Goal: Information Seeking & Learning: Learn about a topic

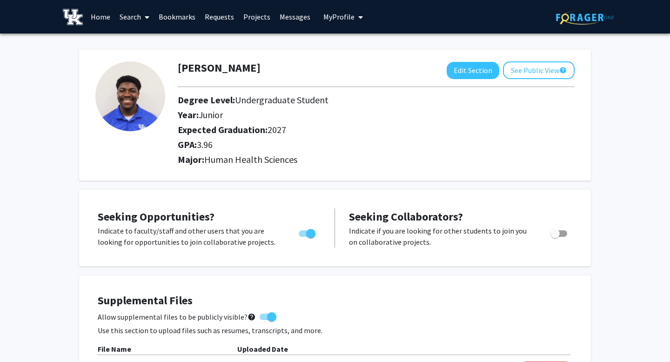
scroll to position [211, 0]
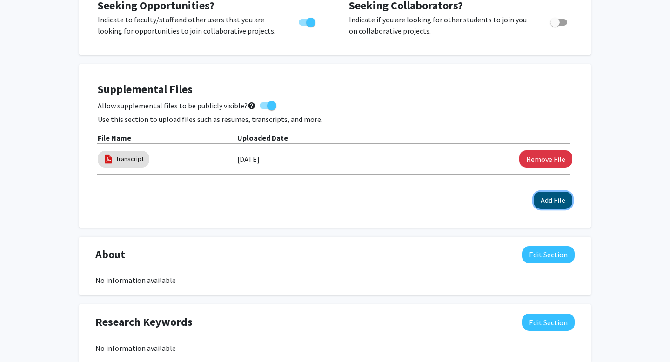
click at [565, 199] on button "Add File" at bounding box center [552, 200] width 39 height 17
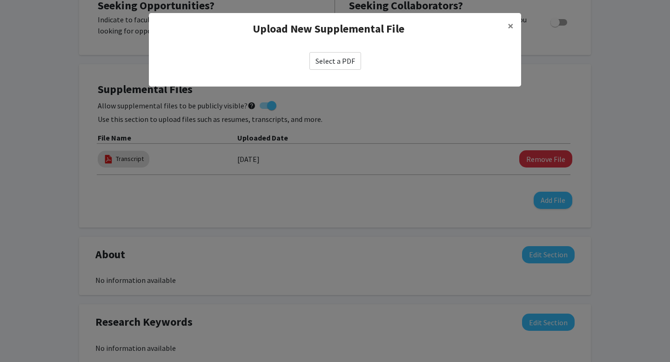
click at [336, 63] on label "Select a PDF" at bounding box center [335, 61] width 52 height 18
click at [0, 0] on input "Select a PDF" at bounding box center [0, 0] width 0 height 0
select select "custom"
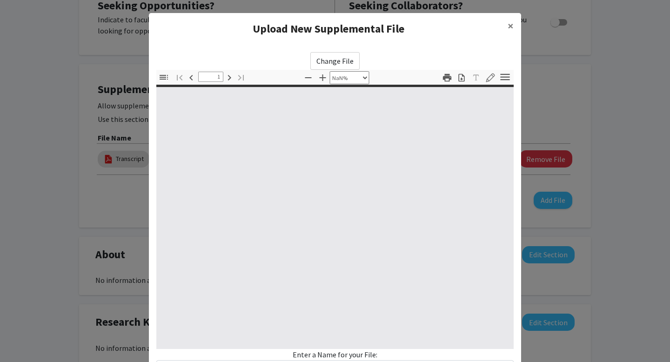
type input "0"
select select "custom"
type input "1"
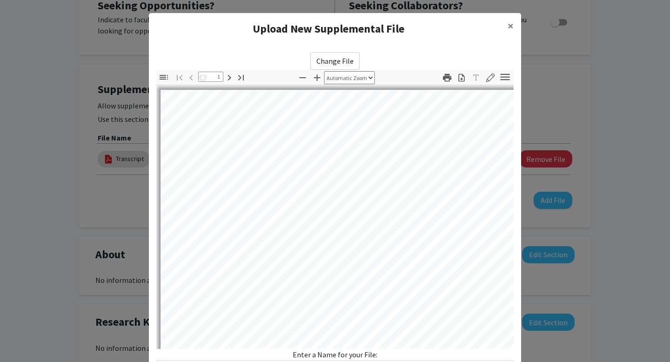
select select "auto"
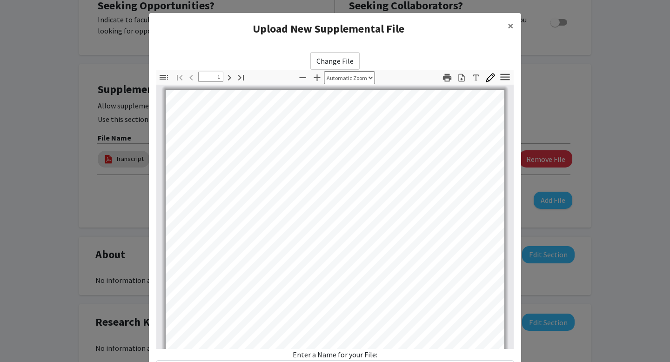
scroll to position [0, 0]
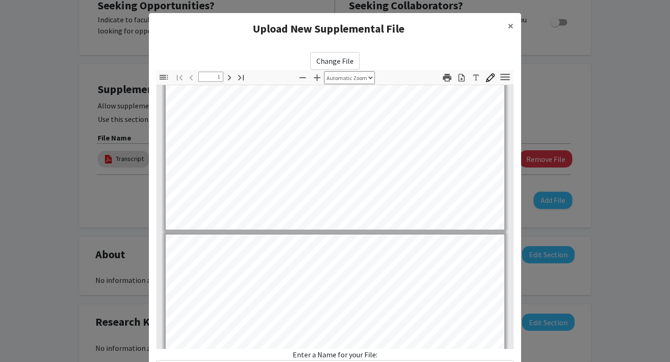
type input "2"
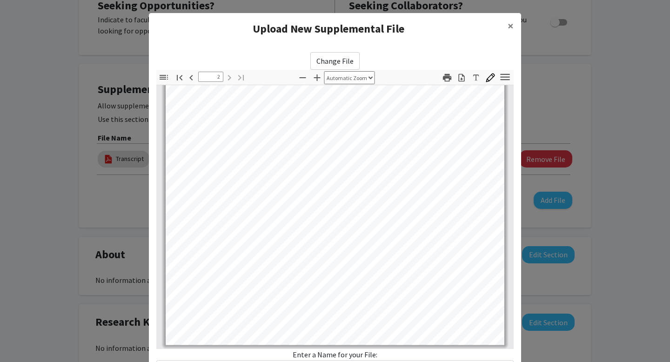
scroll to position [79, 0]
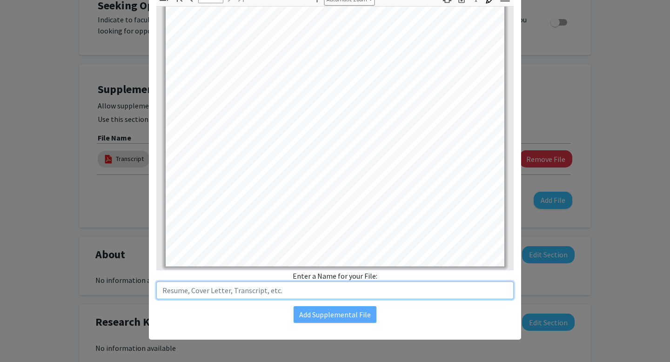
click at [332, 285] on input "text" at bounding box center [334, 290] width 357 height 18
type input "Resume"
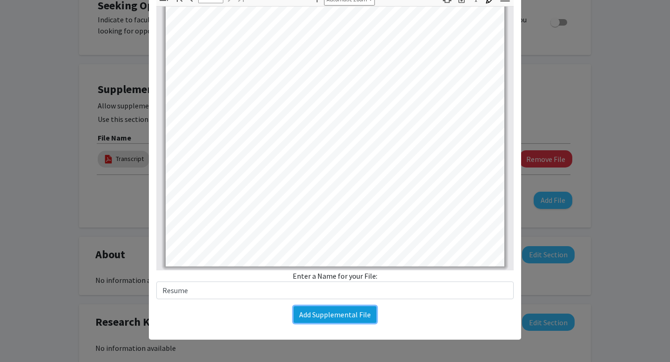
click at [345, 316] on button "Add Supplemental File" at bounding box center [334, 314] width 83 height 17
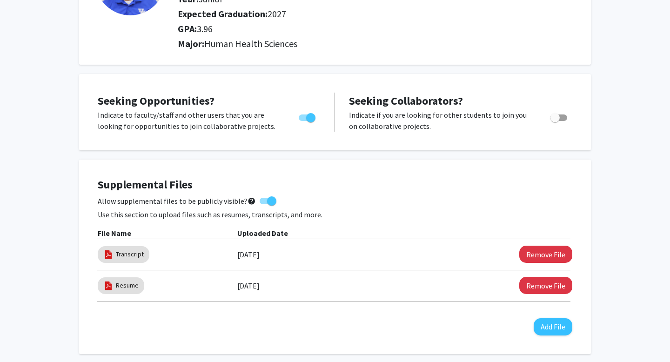
scroll to position [0, 0]
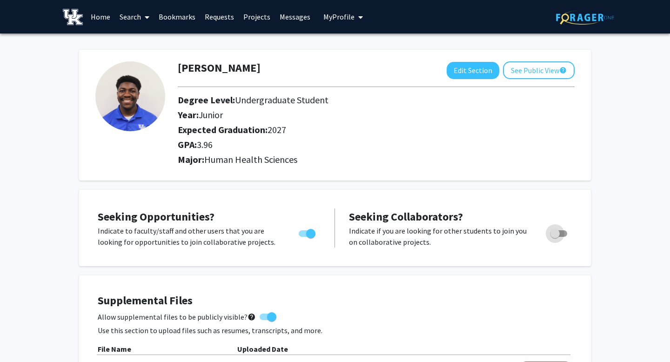
click at [555, 230] on span "Toggle" at bounding box center [554, 233] width 9 height 9
click at [555, 237] on input "Would you like to receive other student requests to work with you?" at bounding box center [554, 237] width 0 height 0
click at [555, 230] on span "Toggle" at bounding box center [558, 233] width 17 height 7
click at [555, 237] on input "Would you like to receive other student requests to work with you?" at bounding box center [554, 237] width 0 height 0
checkbox input "false"
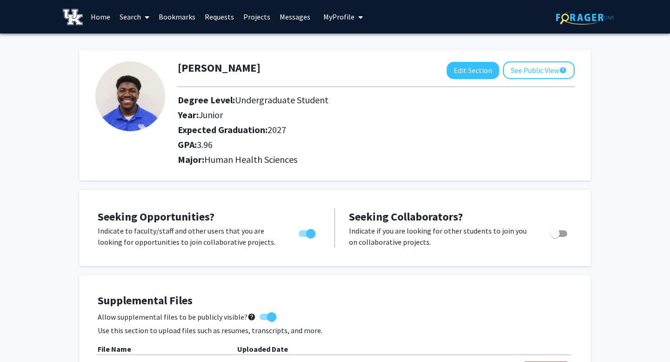
click at [533, 54] on div "[PERSON_NAME] Edit Section See Public View help Degree Level: Undergraduate Stu…" at bounding box center [335, 115] width 512 height 131
click at [527, 71] on button "See Public View help" at bounding box center [539, 70] width 72 height 18
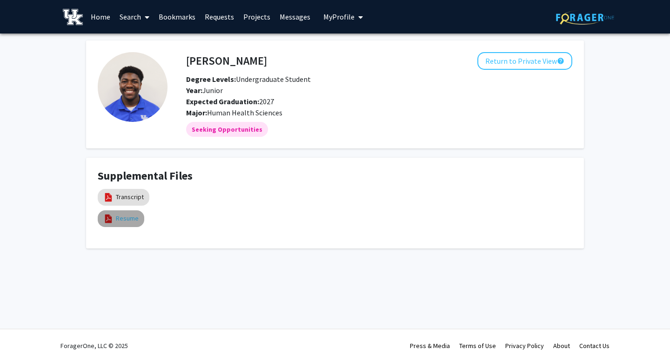
click at [132, 221] on link "Resume" at bounding box center [127, 218] width 23 height 10
select select "custom"
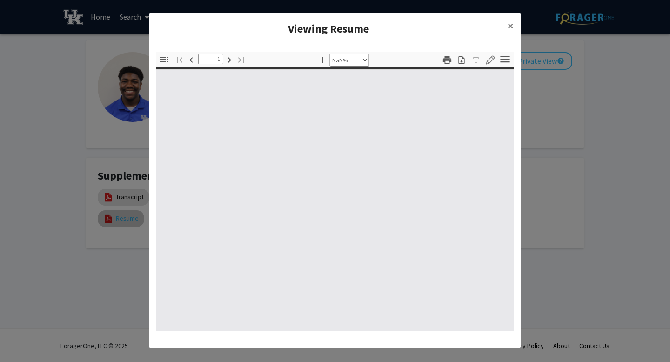
type input "0"
select select "custom"
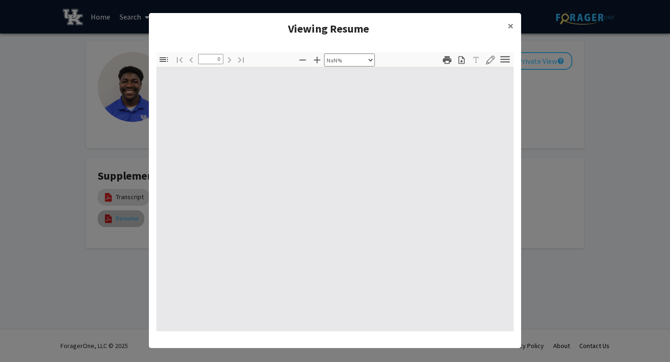
type input "1"
select select "auto"
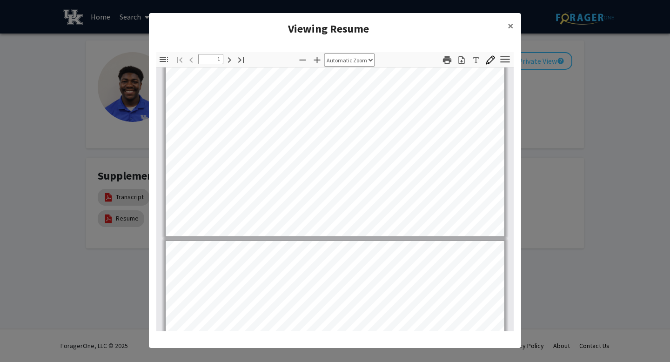
type input "2"
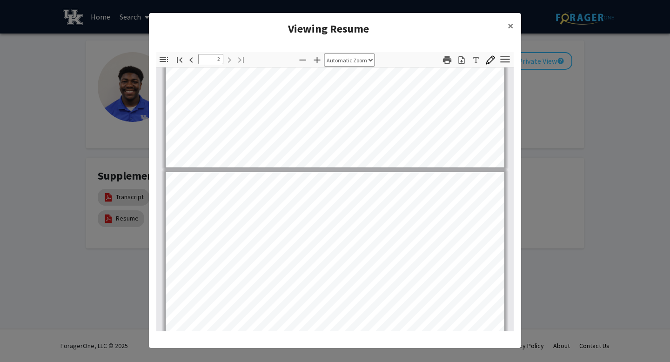
scroll to position [627, 0]
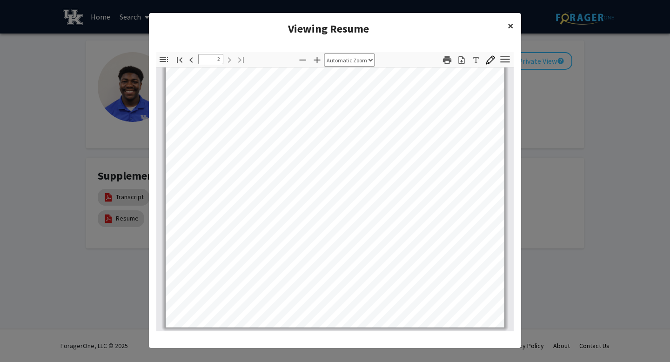
click at [511, 21] on span "×" at bounding box center [510, 26] width 6 height 14
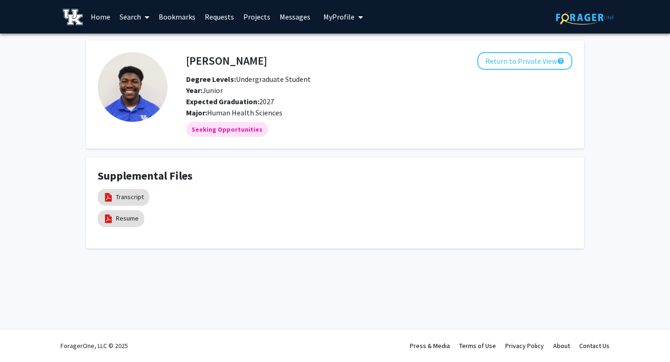
click at [142, 19] on span at bounding box center [145, 17] width 8 height 33
click at [150, 43] on span "Faculty/Staff" at bounding box center [149, 42] width 68 height 19
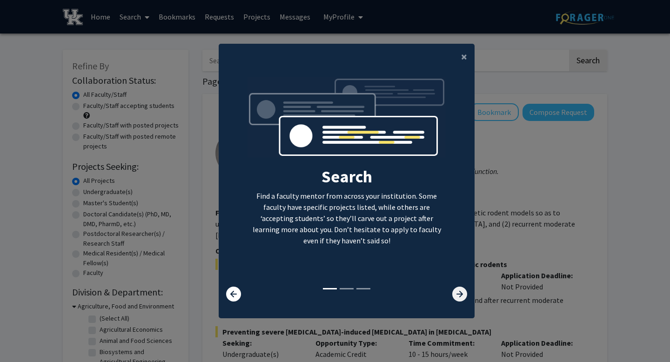
click at [459, 289] on icon at bounding box center [459, 294] width 15 height 15
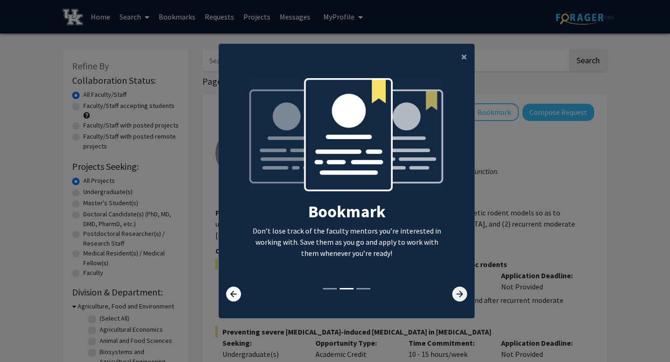
click at [459, 289] on icon at bounding box center [459, 294] width 15 height 15
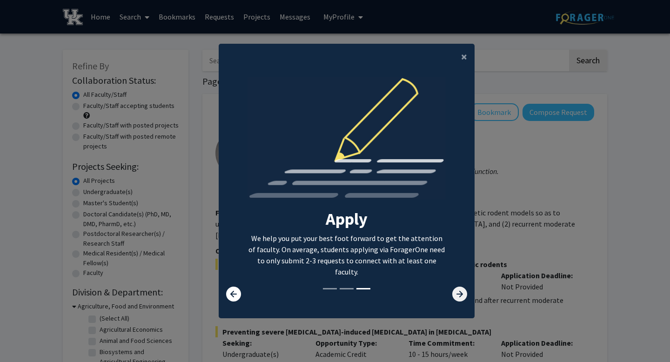
click at [459, 289] on icon at bounding box center [459, 294] width 15 height 15
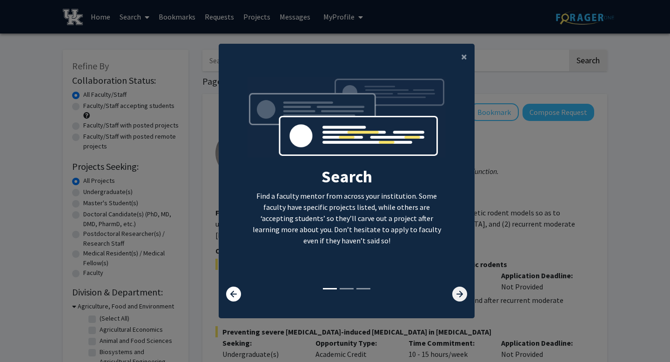
click at [459, 289] on icon at bounding box center [459, 294] width 15 height 15
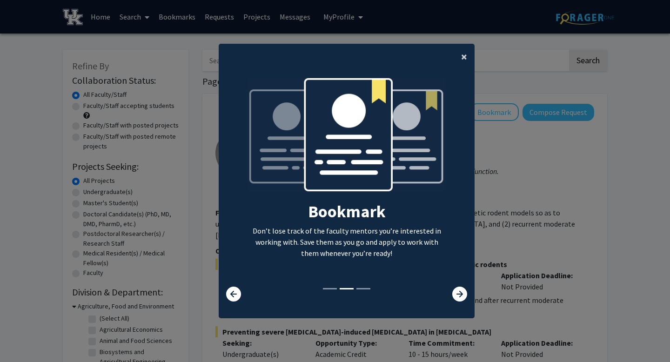
click at [463, 57] on span "×" at bounding box center [464, 56] width 6 height 14
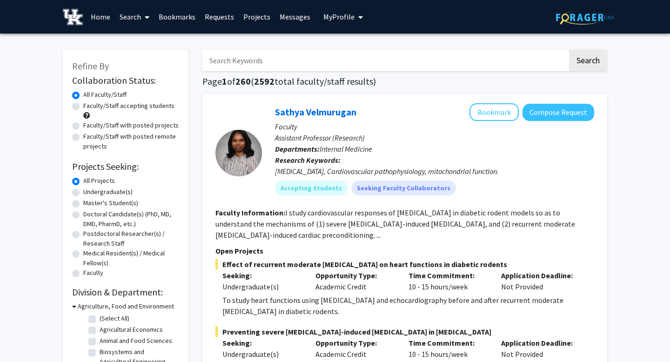
click at [327, 58] on input "Search Keywords" at bounding box center [384, 60] width 365 height 21
type input "Medicine"
click at [569, 50] on button "Search" at bounding box center [588, 60] width 38 height 21
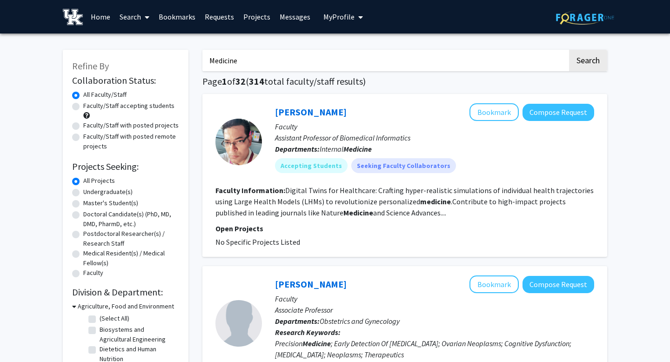
click at [106, 16] on link "Home" at bounding box center [100, 16] width 29 height 33
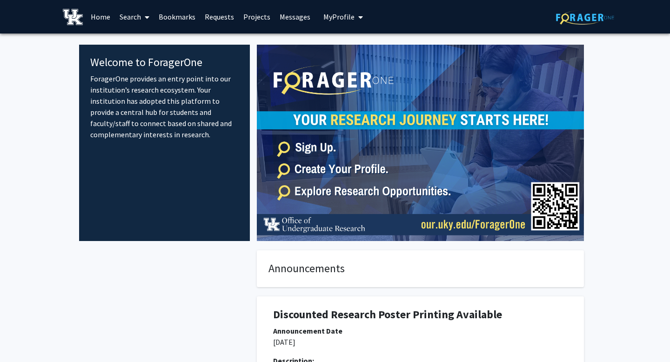
click at [334, 7] on button "My Profile" at bounding box center [342, 16] width 45 height 33
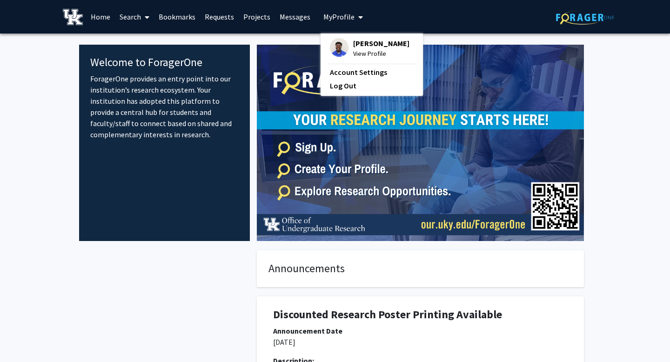
click at [368, 43] on span "[PERSON_NAME]" at bounding box center [381, 43] width 56 height 10
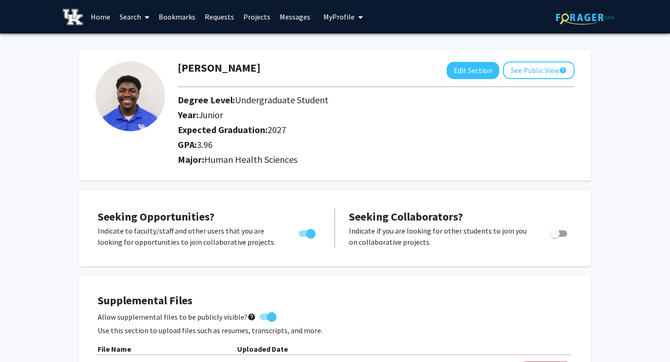
click at [127, 95] on img at bounding box center [130, 96] width 70 height 70
click at [485, 75] on button "Edit Section" at bounding box center [473, 70] width 53 height 17
select select "junior"
select select "2027"
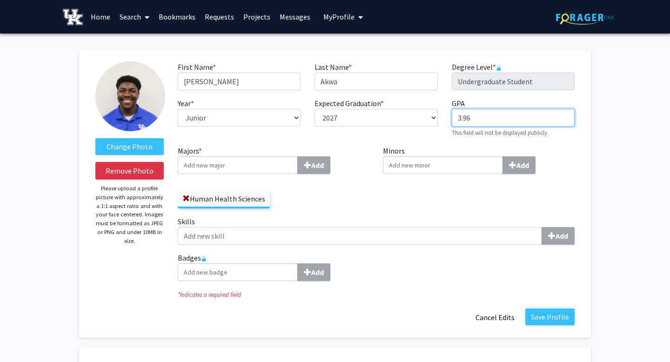
click at [505, 119] on input "3.96" at bounding box center [513, 118] width 123 height 18
type input "3.957"
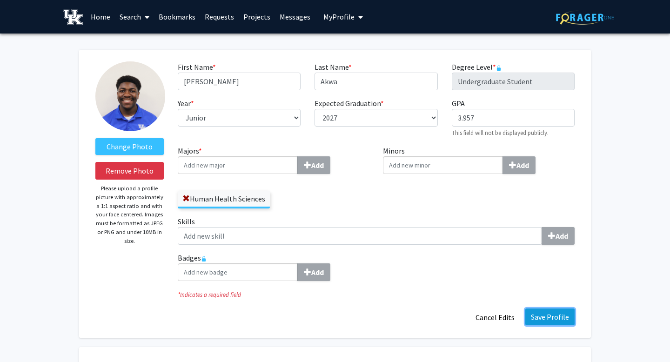
click at [563, 321] on button "Save Profile" at bounding box center [549, 316] width 49 height 17
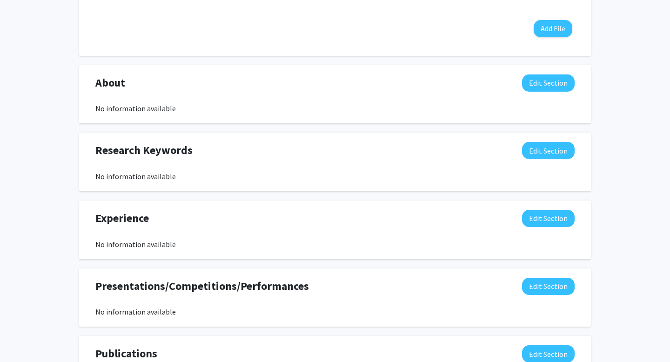
scroll to position [415, 0]
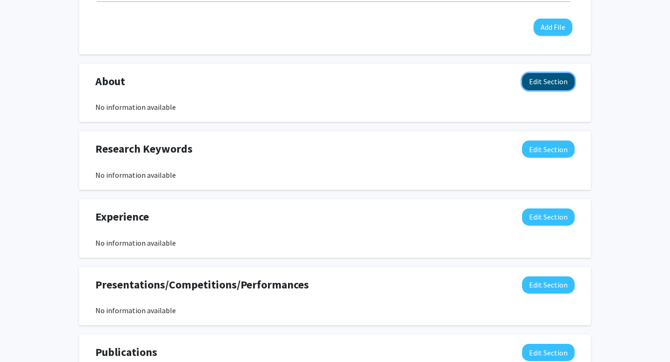
click at [534, 79] on button "Edit Section" at bounding box center [548, 81] width 53 height 17
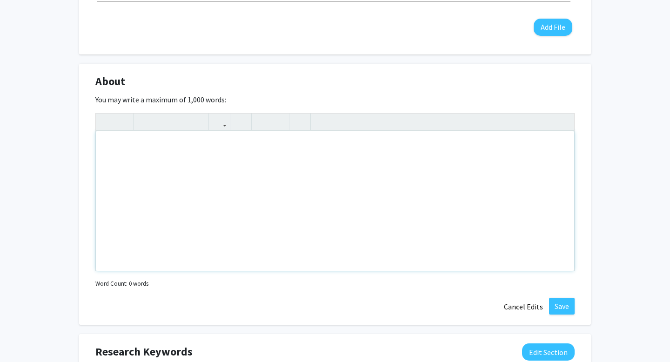
click at [331, 172] on div "Note to users with screen readers: Please deactivate our accessibility plugin f…" at bounding box center [335, 201] width 478 height 140
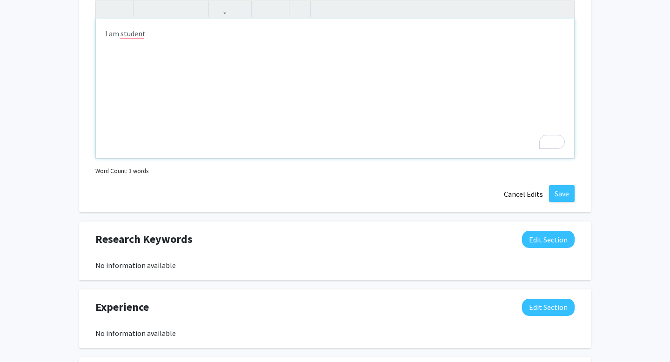
scroll to position [499, 0]
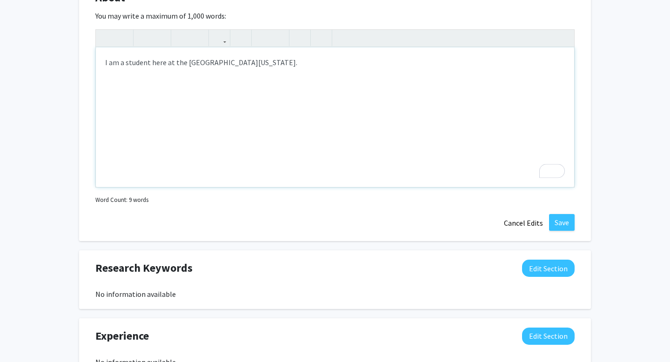
click at [266, 76] on div "I am a student here at the [GEOGRAPHIC_DATA][US_STATE]." at bounding box center [335, 117] width 478 height 140
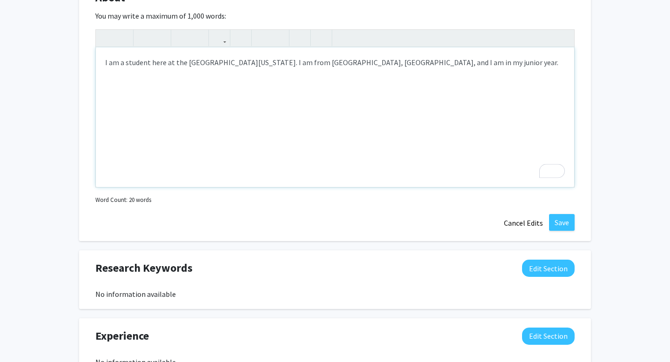
click at [416, 73] on div "I am a student here at the [GEOGRAPHIC_DATA][US_STATE]. I am from [GEOGRAPHIC_D…" at bounding box center [335, 117] width 478 height 140
click at [571, 226] on button "Save" at bounding box center [562, 222] width 26 height 17
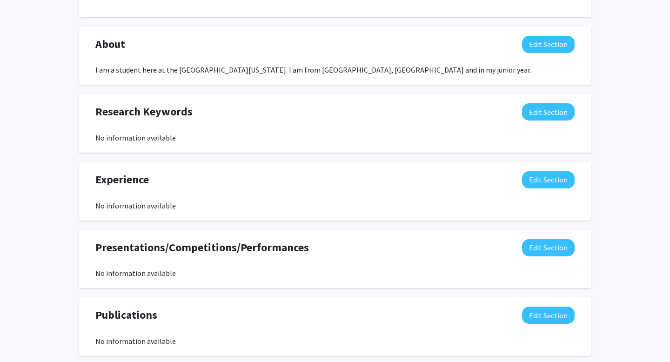
scroll to position [437, 0]
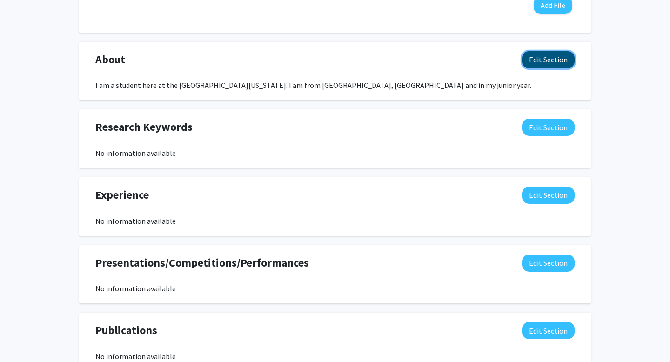
click at [540, 59] on button "Edit Section" at bounding box center [548, 59] width 53 height 17
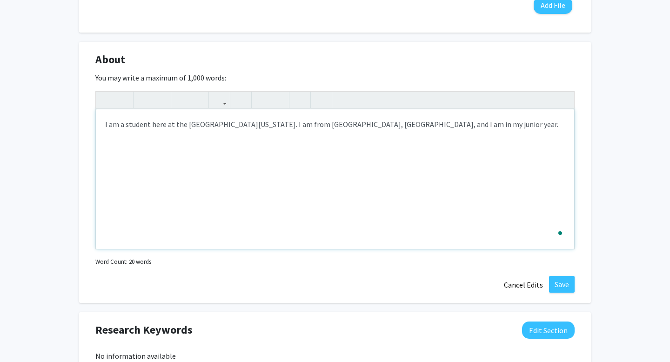
click at [432, 122] on div "I am a student here at the [GEOGRAPHIC_DATA][US_STATE]. I am from [GEOGRAPHIC_D…" at bounding box center [335, 179] width 478 height 140
click at [441, 131] on div "I am a student here at the [GEOGRAPHIC_DATA][US_STATE]. I am from [GEOGRAPHIC_D…" at bounding box center [335, 179] width 478 height 140
drag, startPoint x: 433, startPoint y: 127, endPoint x: 420, endPoint y: 127, distance: 13.5
click at [424, 127] on div "I am a student here at the [GEOGRAPHIC_DATA][US_STATE]. I am from [GEOGRAPHIC_D…" at bounding box center [335, 179] width 478 height 140
click at [291, 131] on div "I am a student here at the [GEOGRAPHIC_DATA][US_STATE]. I am from [GEOGRAPHIC_D…" at bounding box center [335, 179] width 478 height 140
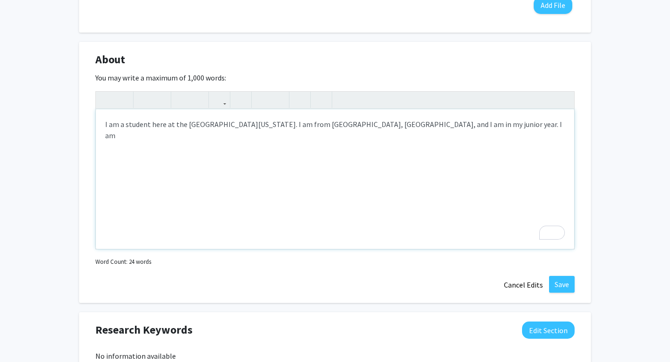
click at [249, 127] on div "I am a student here at the [GEOGRAPHIC_DATA][US_STATE]. I am from [GEOGRAPHIC_D…" at bounding box center [335, 179] width 478 height 140
click at [259, 127] on div "I am a student here at the [GEOGRAPHIC_DATA][US_STATE]. I am from [GEOGRAPHIC_D…" at bounding box center [335, 179] width 478 height 140
click at [441, 125] on div "I am a student here at the [GEOGRAPHIC_DATA][US_STATE]. I am from [GEOGRAPHIC_D…" at bounding box center [335, 179] width 478 height 140
drag, startPoint x: 565, startPoint y: 281, endPoint x: 401, endPoint y: 204, distance: 181.2
click at [401, 204] on form "I am a student here at the [GEOGRAPHIC_DATA][US_STATE]. I am from [GEOGRAPHIC_D…" at bounding box center [334, 179] width 479 height 177
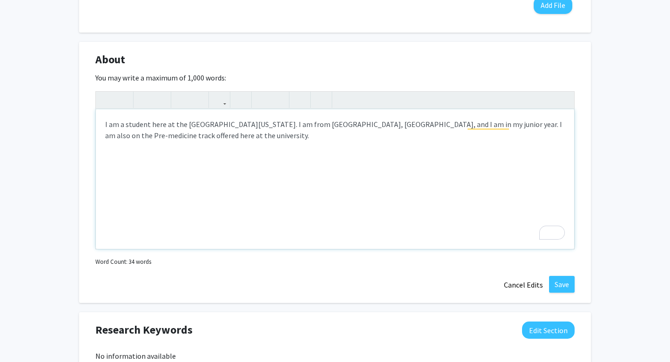
click at [413, 186] on div "I am a student here at the [GEOGRAPHIC_DATA][US_STATE]. I am from [GEOGRAPHIC_D…" at bounding box center [335, 179] width 478 height 140
click at [450, 140] on div "I am a student here at the [GEOGRAPHIC_DATA][US_STATE]. I am from [GEOGRAPHIC_D…" at bounding box center [335, 179] width 478 height 140
type textarea "I am a student here at the [GEOGRAPHIC_DATA][US_STATE]. I am from [GEOGRAPHIC_D…"
click at [554, 279] on button "Save" at bounding box center [562, 284] width 26 height 17
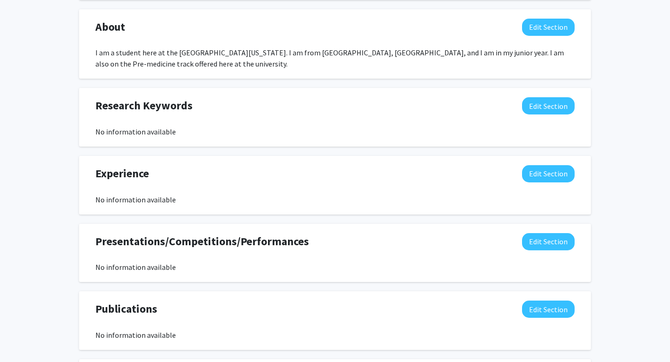
scroll to position [467, 0]
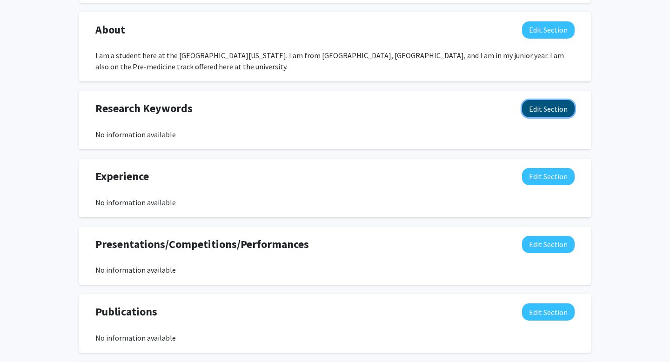
click at [553, 111] on button "Edit Section" at bounding box center [548, 108] width 53 height 17
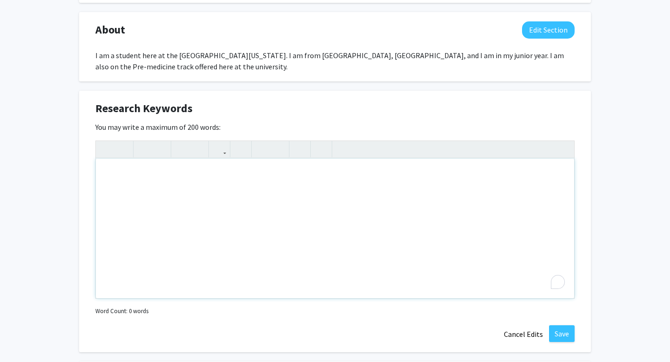
click at [525, 195] on div "To enrich screen reader interactions, please activate Accessibility in Grammarl…" at bounding box center [335, 229] width 478 height 140
type textarea "Medicine"
click at [557, 331] on button "Save" at bounding box center [562, 333] width 26 height 17
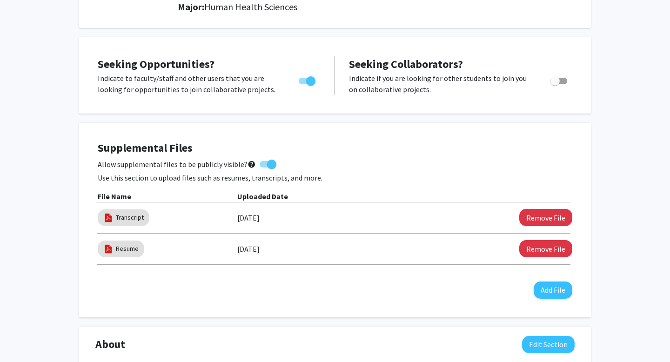
scroll to position [0, 0]
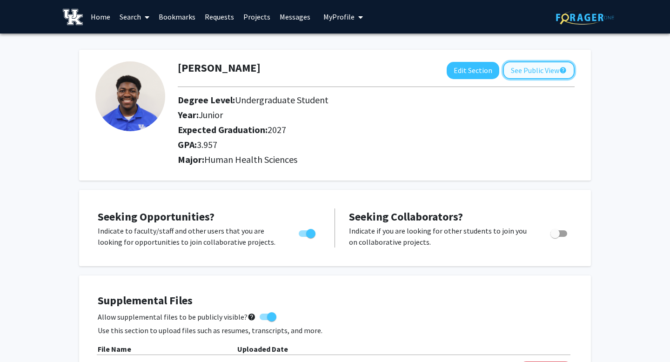
click at [534, 74] on button "See Public View help" at bounding box center [539, 70] width 72 height 18
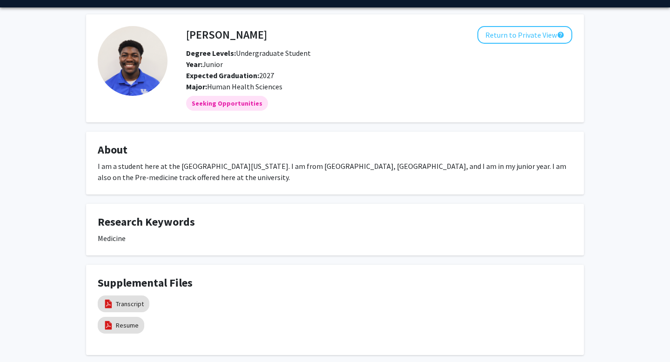
scroll to position [7, 0]
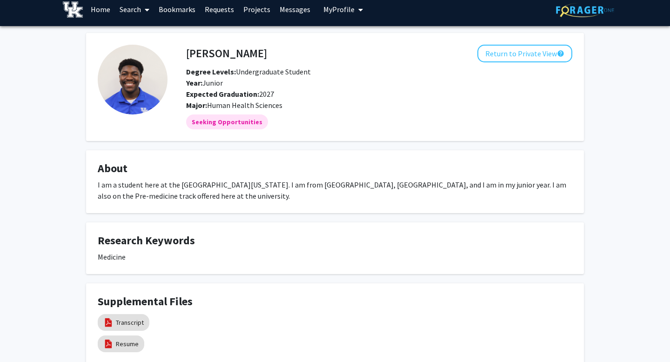
click at [134, 11] on link "Search" at bounding box center [134, 9] width 39 height 33
click at [151, 27] on span "Faculty/Staff" at bounding box center [149, 35] width 68 height 19
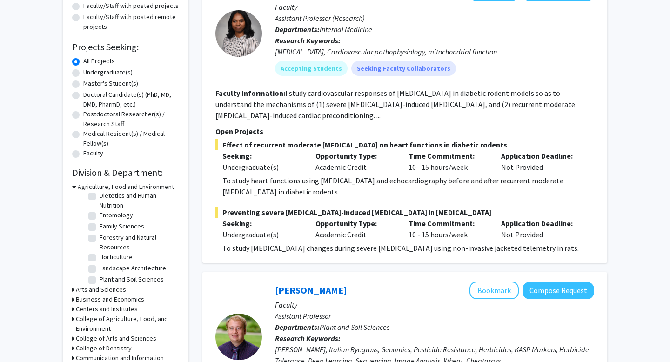
scroll to position [87, 0]
click at [72, 187] on icon at bounding box center [74, 187] width 4 height 10
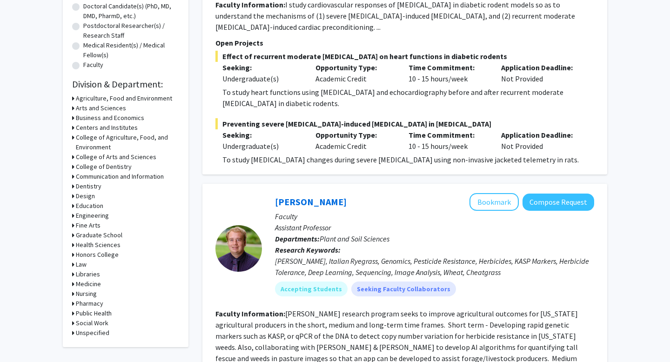
scroll to position [215, 0]
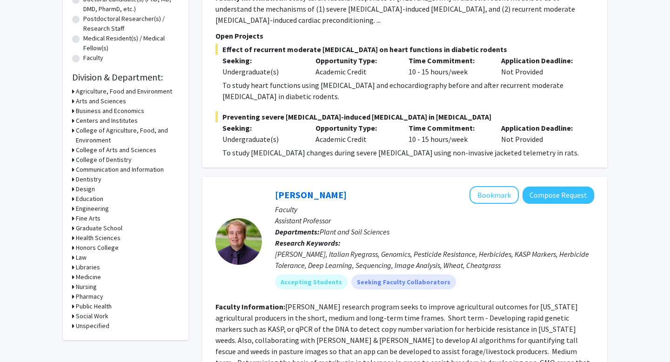
click at [90, 279] on h3 "Medicine" at bounding box center [88, 277] width 25 height 10
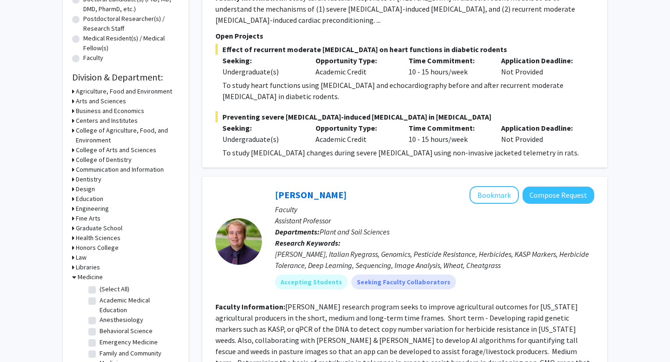
click at [100, 291] on label "(Select All)" at bounding box center [115, 289] width 30 height 10
click at [100, 290] on input "(Select All)" at bounding box center [103, 287] width 6 height 6
checkbox input "true"
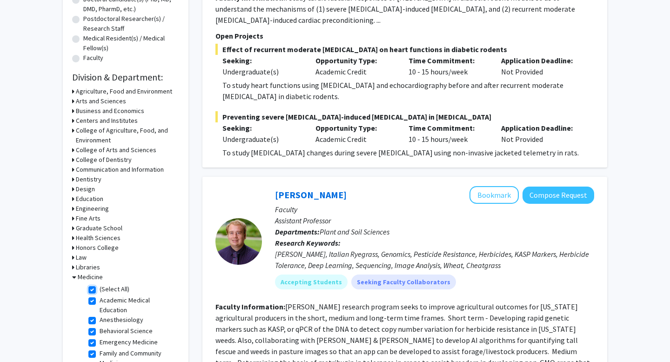
checkbox input "true"
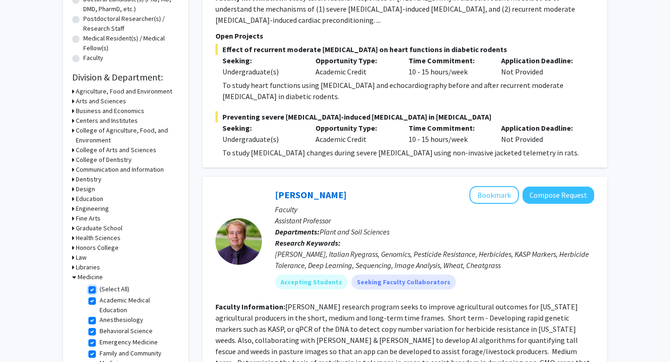
checkbox input "true"
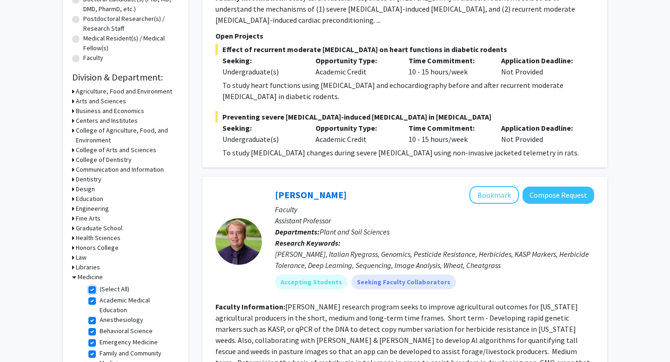
checkbox input "true"
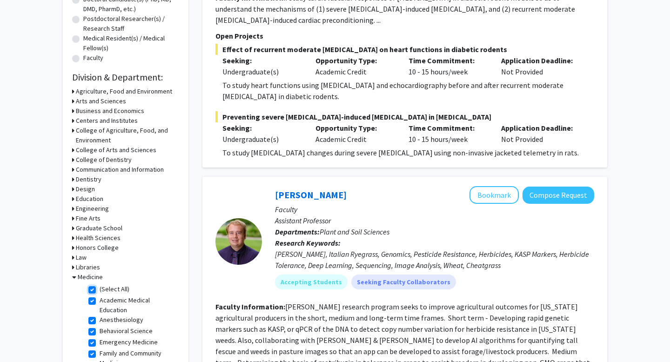
checkbox input "true"
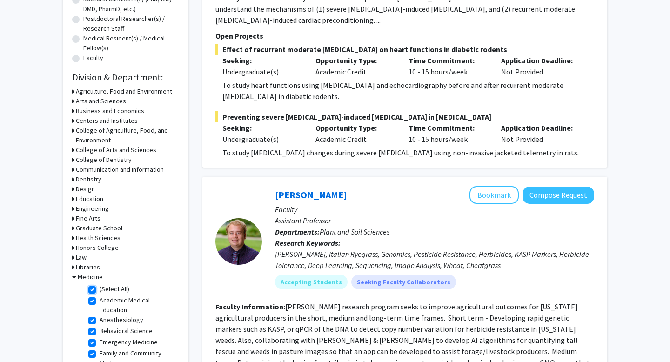
checkbox input "true"
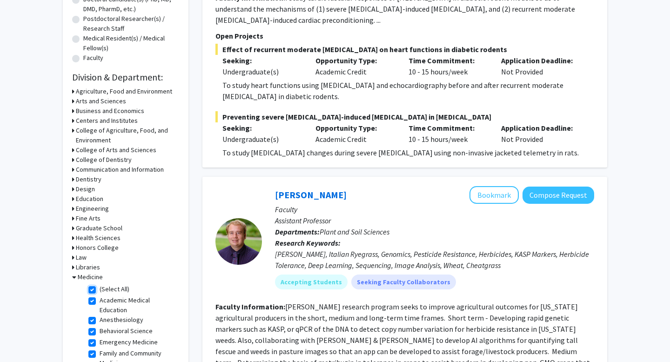
checkbox input "true"
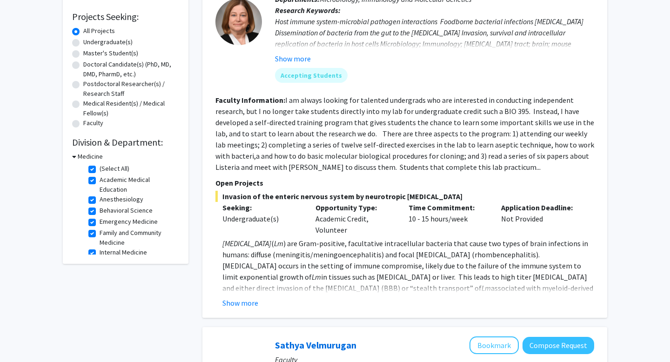
scroll to position [152, 0]
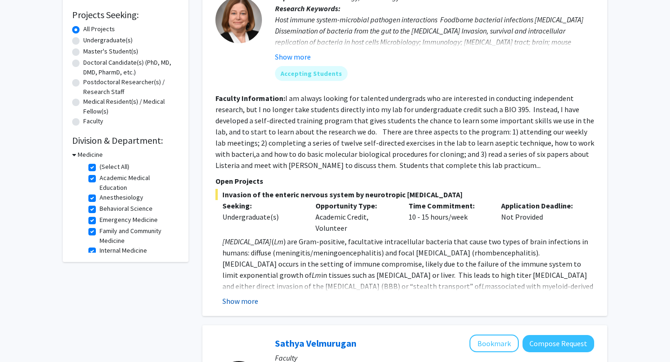
click at [240, 300] on button "Show more" at bounding box center [240, 300] width 36 height 11
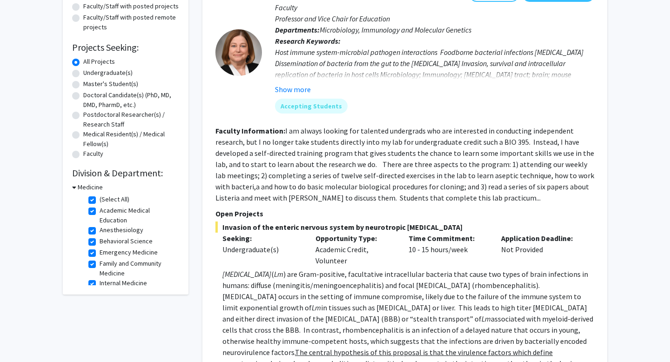
scroll to position [120, 0]
click at [337, 254] on div "Opportunity Type: Academic Credit, Volunteer" at bounding box center [354, 248] width 93 height 33
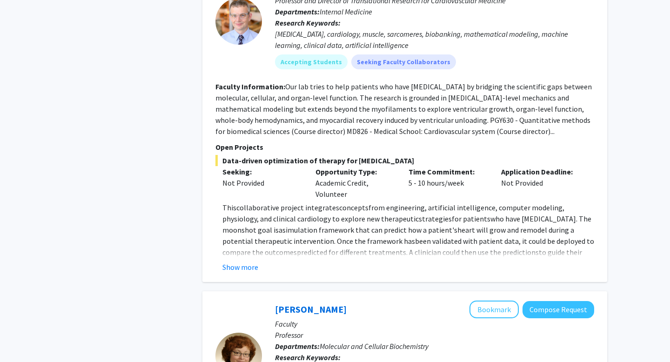
scroll to position [1600, 0]
click at [248, 261] on button "Show more" at bounding box center [240, 266] width 36 height 11
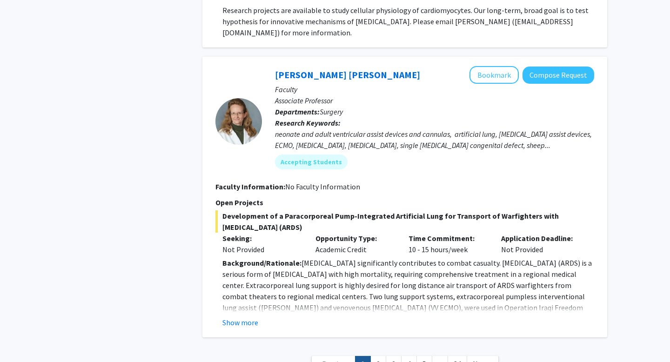
scroll to position [3747, 0]
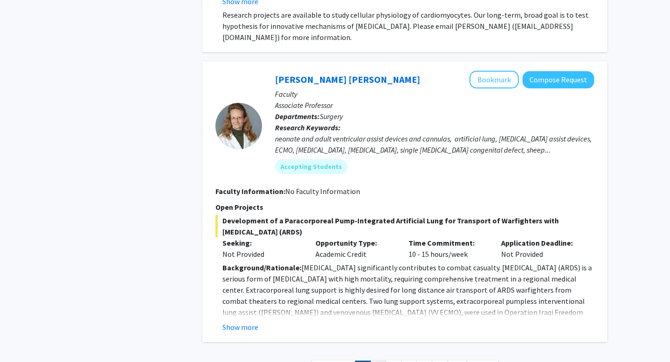
click at [373, 360] on link "2" at bounding box center [378, 368] width 16 height 16
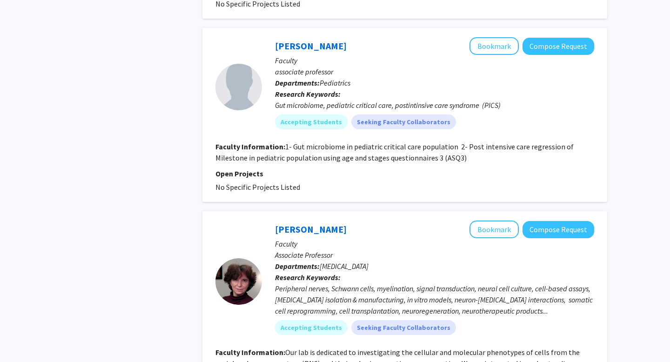
scroll to position [2167, 0]
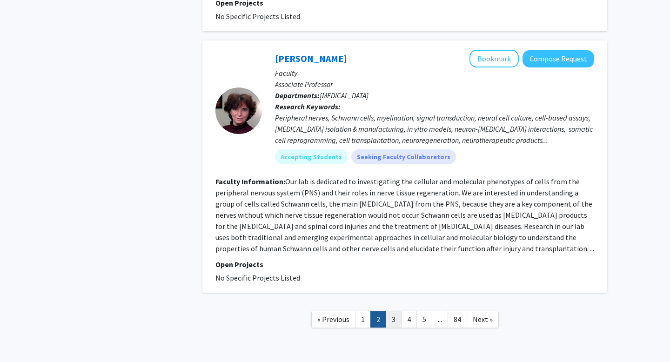
click at [390, 311] on link "3" at bounding box center [394, 319] width 16 height 16
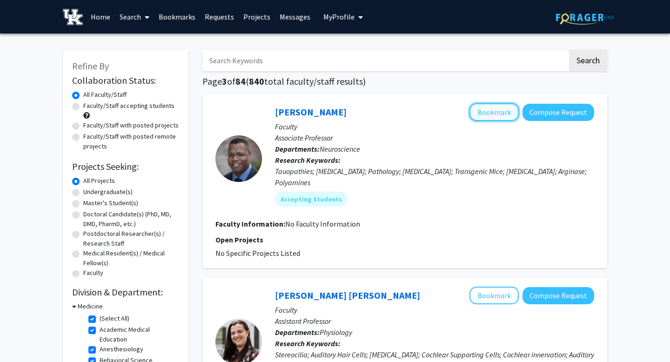
click at [499, 113] on button "Bookmark" at bounding box center [493, 112] width 49 height 18
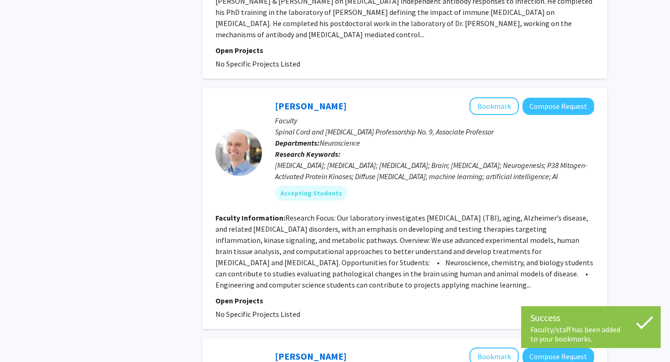
scroll to position [2041, 0]
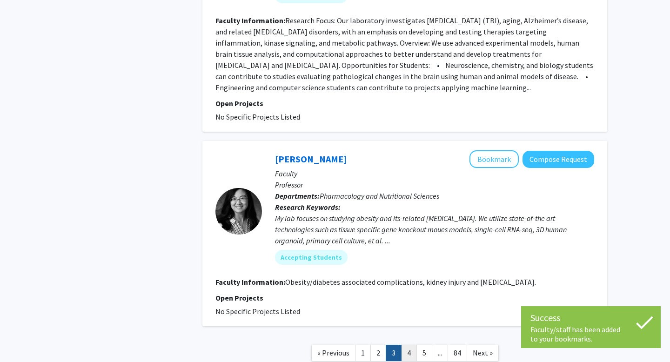
click at [410, 345] on link "4" at bounding box center [409, 353] width 16 height 16
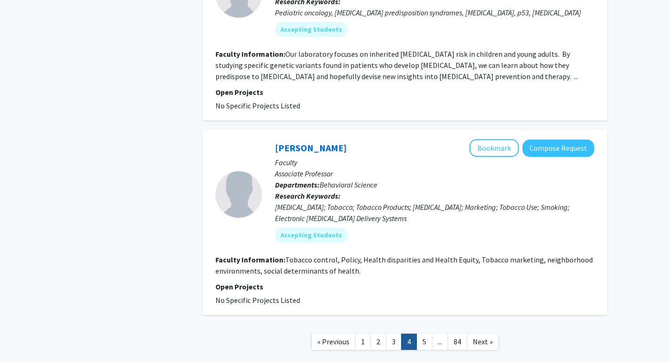
scroll to position [1915, 0]
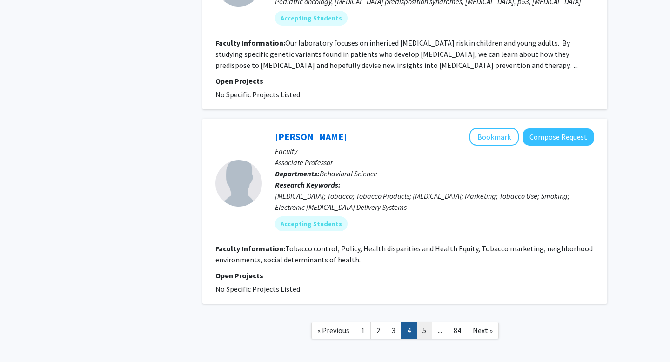
click at [419, 322] on link "5" at bounding box center [424, 330] width 16 height 16
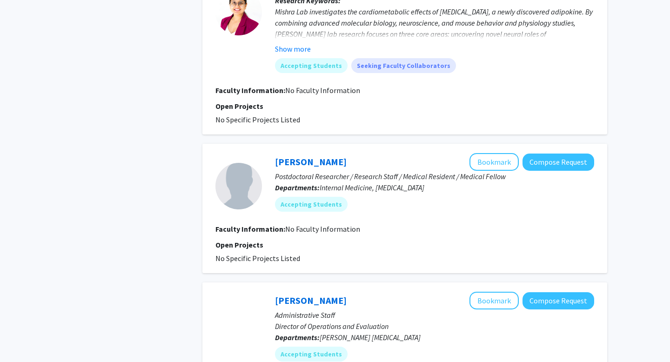
scroll to position [1576, 0]
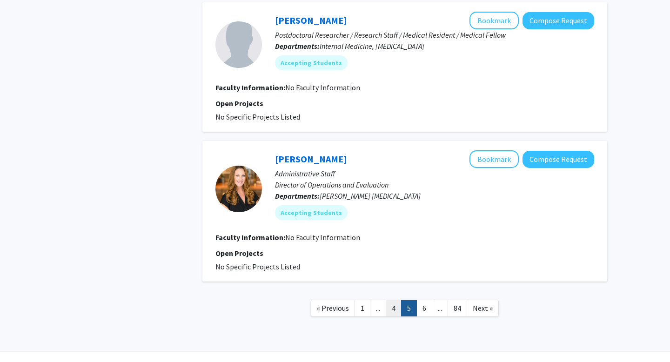
click at [395, 300] on link "4" at bounding box center [394, 308] width 16 height 16
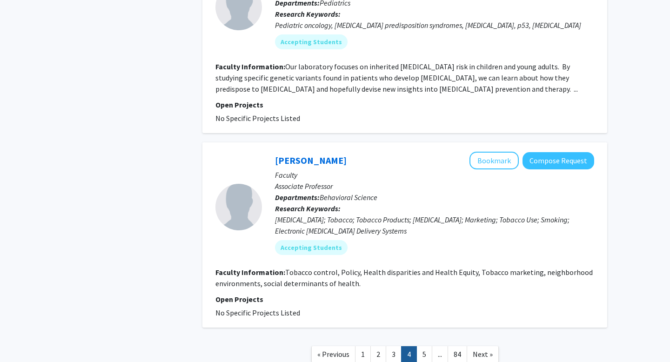
scroll to position [1915, 0]
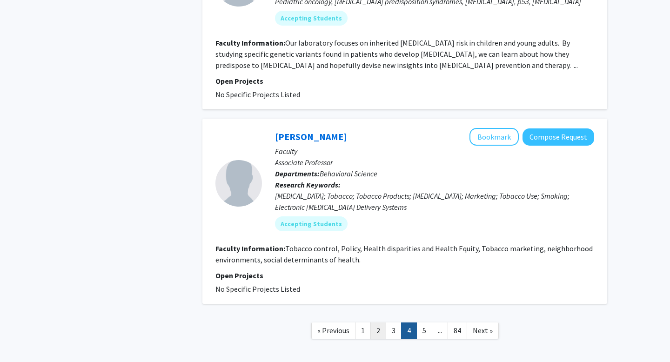
click at [379, 322] on link "2" at bounding box center [378, 330] width 16 height 16
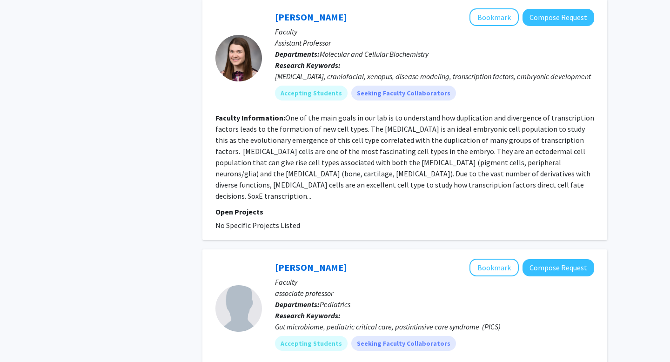
scroll to position [2167, 0]
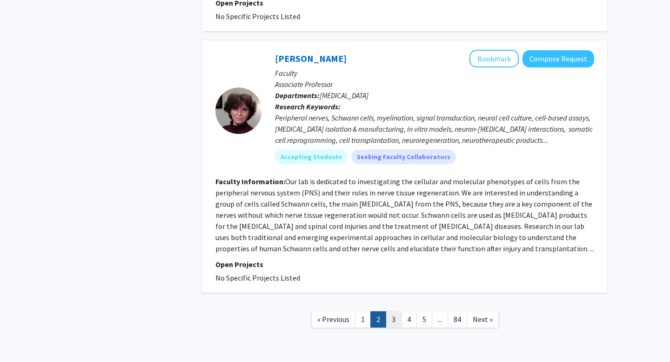
click at [393, 311] on link "3" at bounding box center [394, 319] width 16 height 16
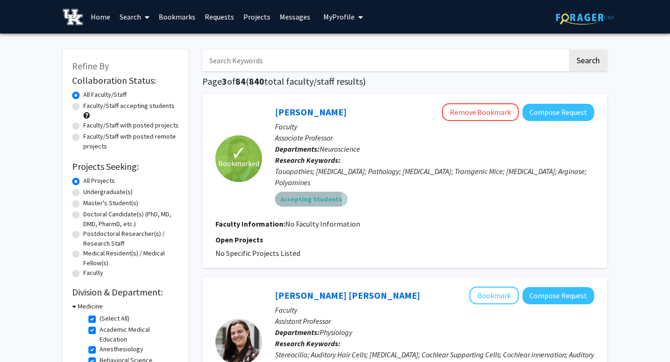
click at [300, 192] on mat-chip "Accepting Students" at bounding box center [311, 199] width 73 height 15
click at [307, 192] on mat-chip "Accepting Students" at bounding box center [311, 199] width 73 height 15
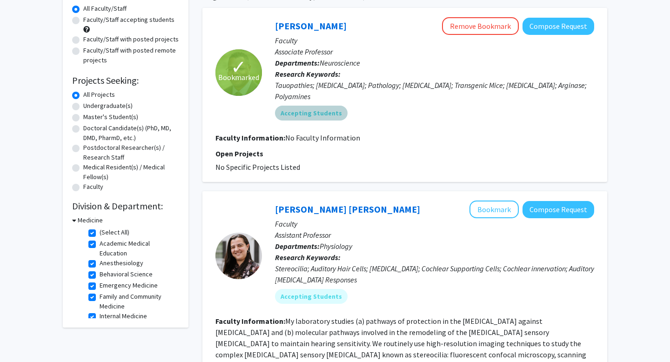
scroll to position [80, 0]
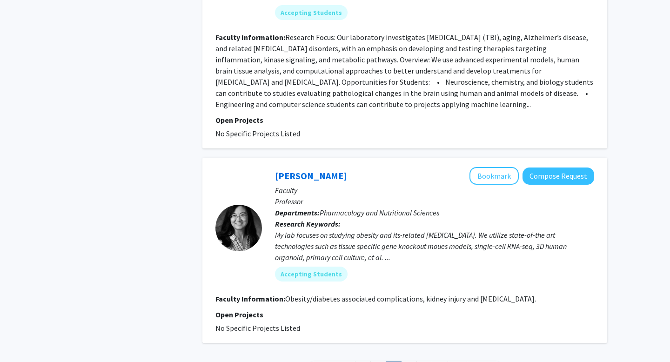
scroll to position [2041, 0]
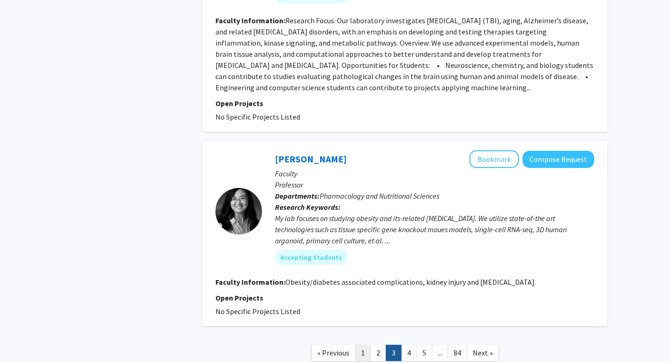
click at [367, 345] on link "1" at bounding box center [363, 353] width 16 height 16
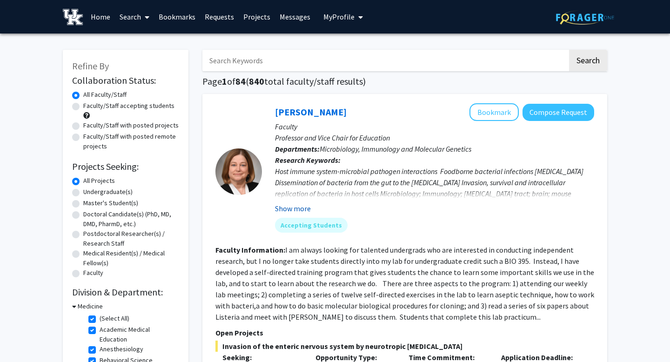
click at [295, 210] on button "Show more" at bounding box center [293, 208] width 36 height 11
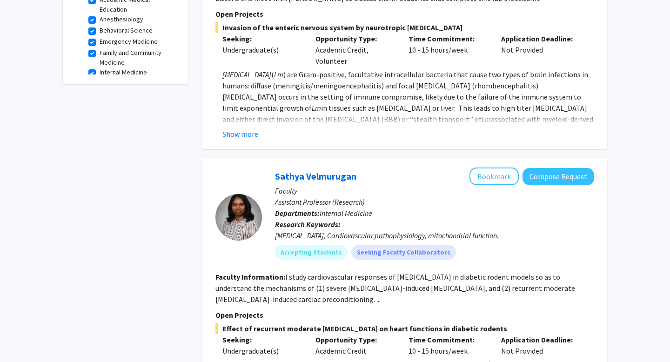
scroll to position [344, 0]
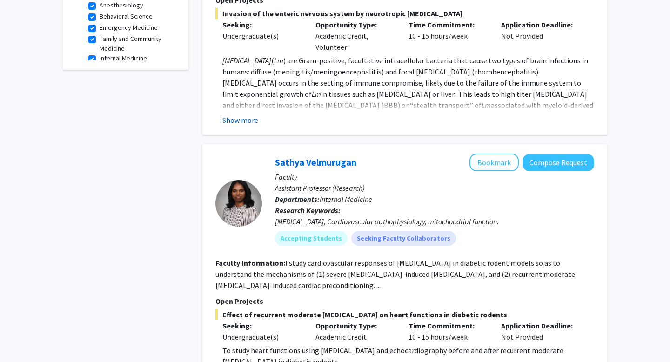
click at [229, 117] on button "Show more" at bounding box center [240, 119] width 36 height 11
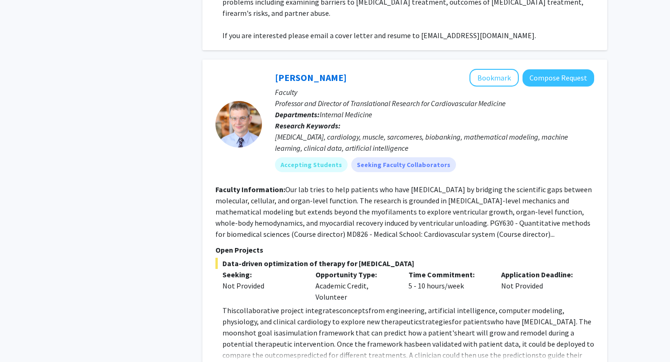
scroll to position [1511, 0]
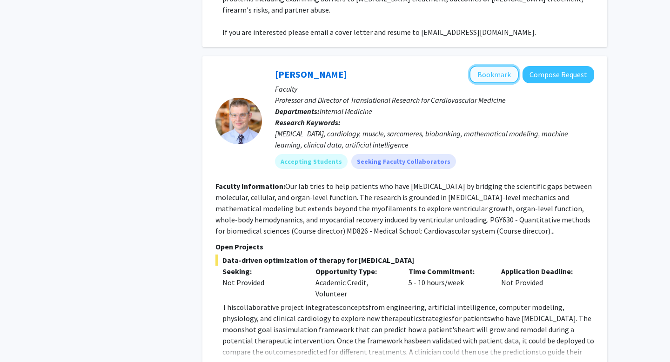
click at [502, 66] on button "Bookmark" at bounding box center [493, 75] width 49 height 18
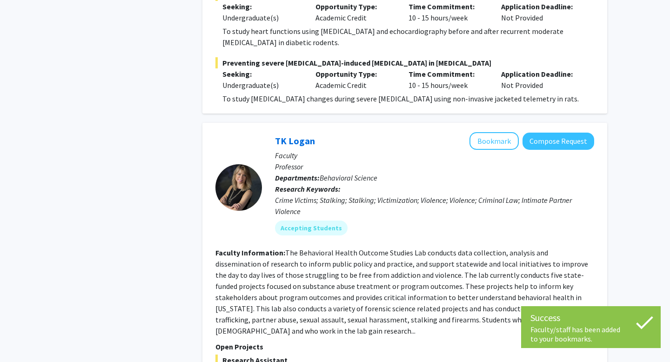
scroll to position [927, 0]
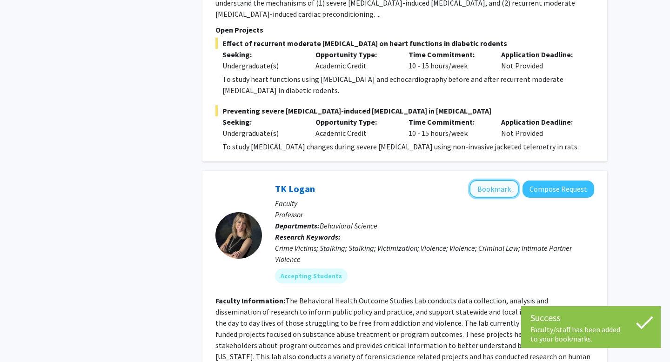
click at [487, 180] on button "Bookmark" at bounding box center [493, 189] width 49 height 18
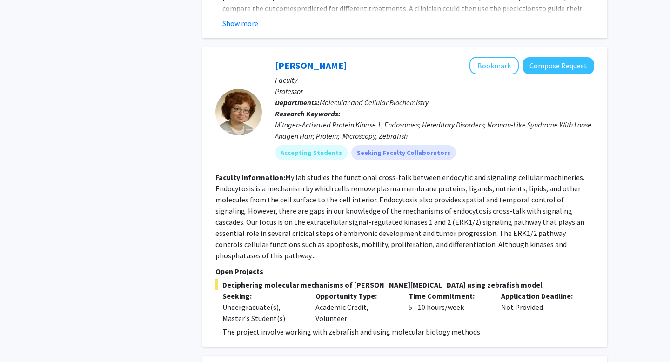
scroll to position [1847, 0]
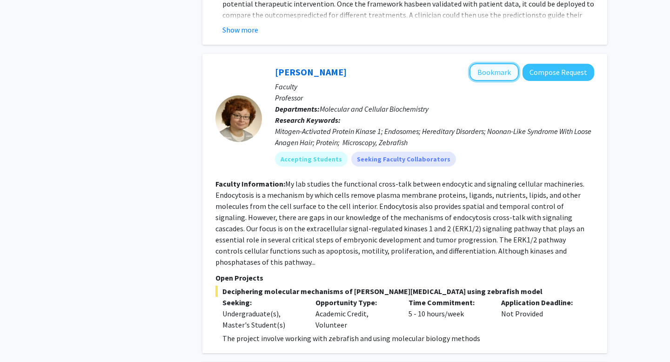
click at [502, 63] on button "Bookmark" at bounding box center [493, 72] width 49 height 18
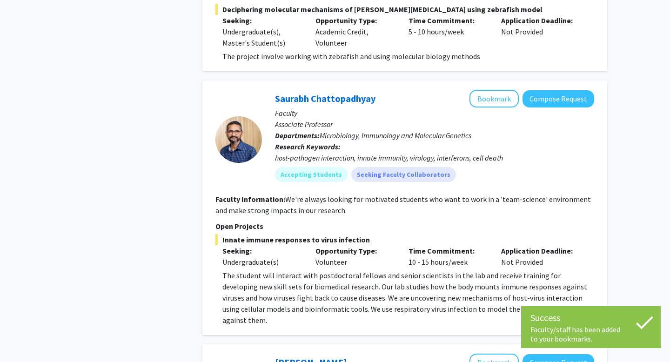
scroll to position [2129, 0]
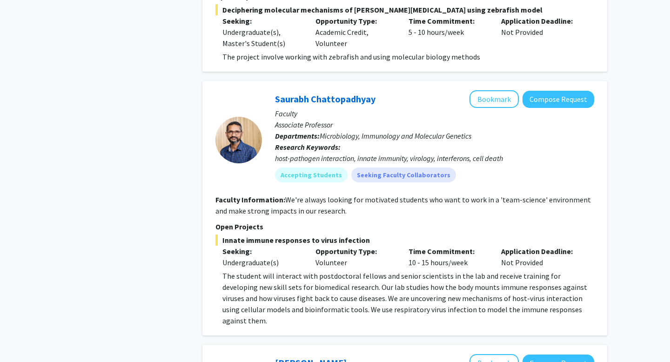
click at [501, 81] on div "[PERSON_NAME] Bookmark Compose Request Faculty Associate Professor Departments:…" at bounding box center [404, 208] width 405 height 254
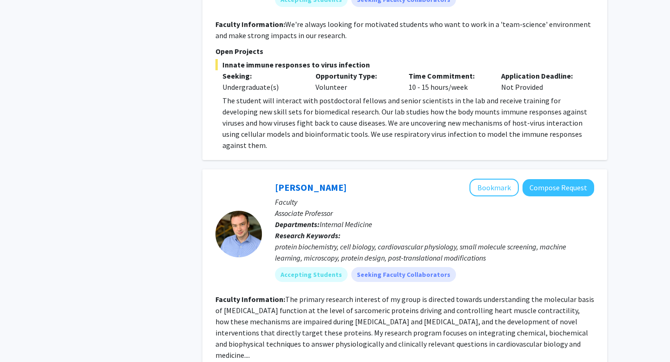
scroll to position [2540, 0]
